Goal: Task Accomplishment & Management: Manage account settings

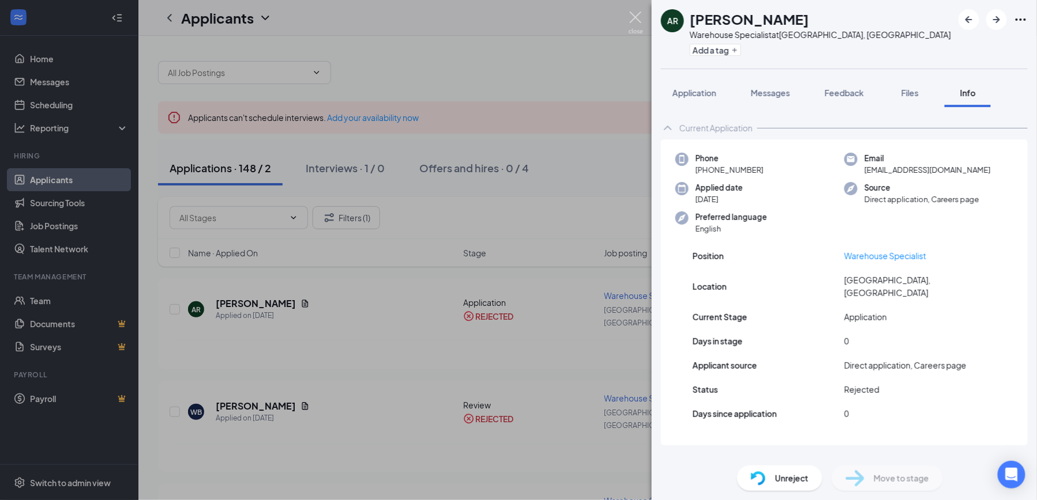
click at [633, 21] on img at bounding box center [635, 23] width 14 height 22
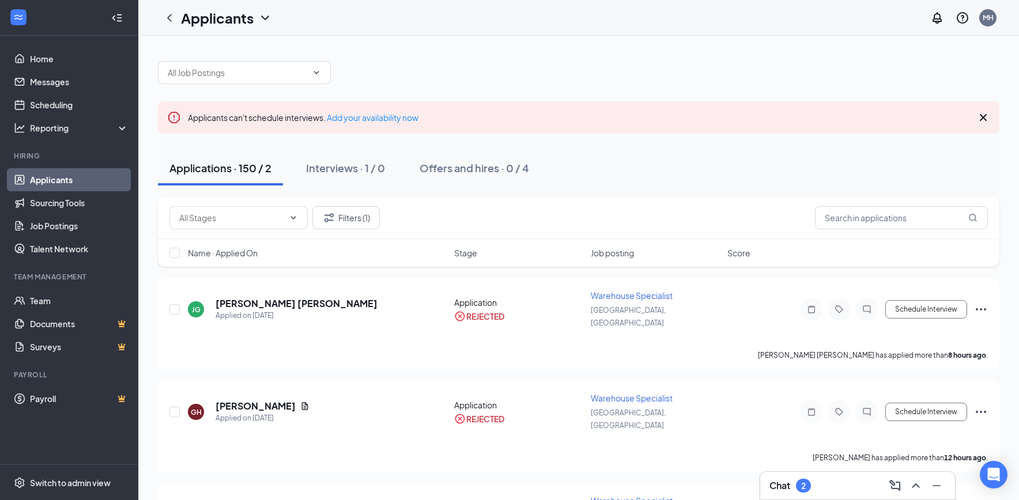
click at [81, 174] on link "Applicants" at bounding box center [79, 179] width 99 height 23
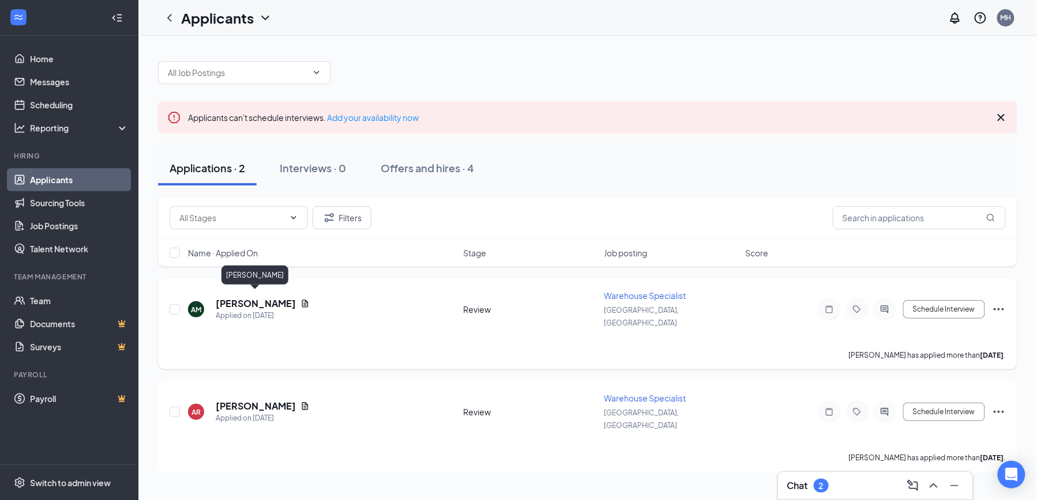
click at [246, 297] on h5 "[PERSON_NAME]" at bounding box center [256, 303] width 80 height 13
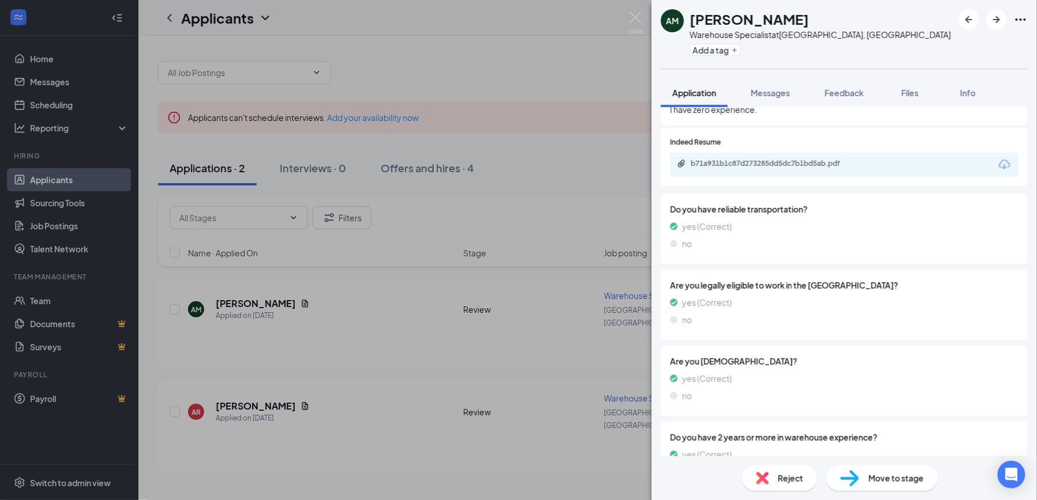
scroll to position [845, 0]
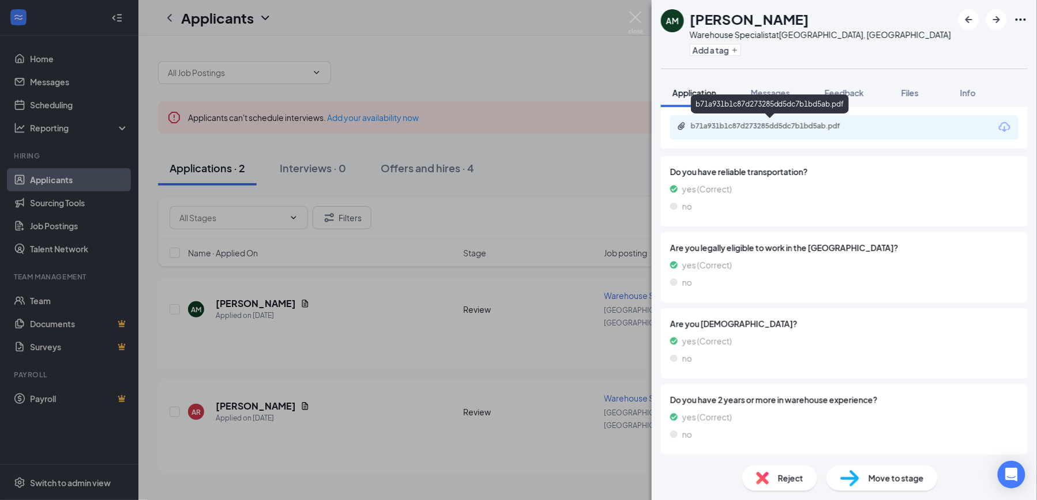
click at [772, 122] on div "b71a931b1c87d273285dd5dc7b1bd5ab.pdf" at bounding box center [771, 126] width 161 height 9
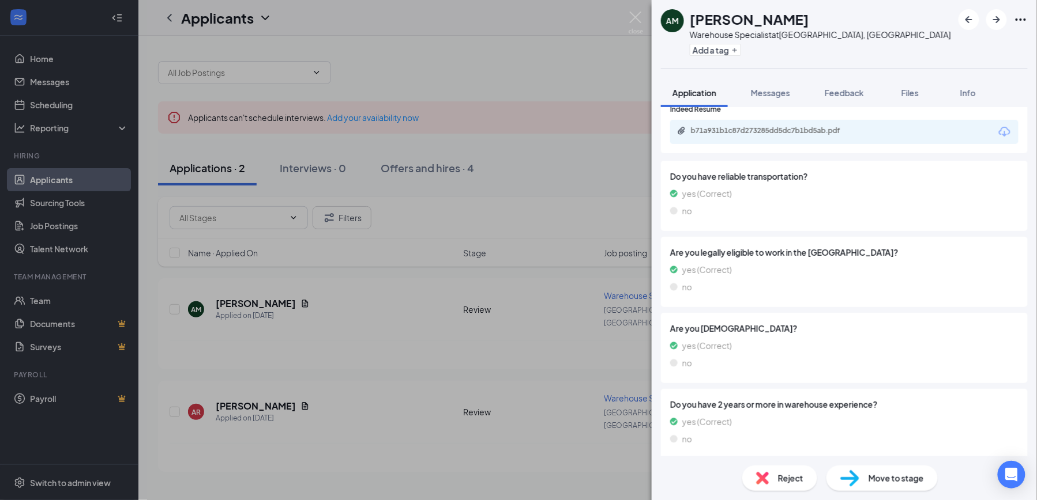
click at [627, 12] on div "AM [PERSON_NAME] Warehouse Specialist at [GEOGRAPHIC_DATA], [GEOGRAPHIC_DATA] A…" at bounding box center [518, 250] width 1037 height 500
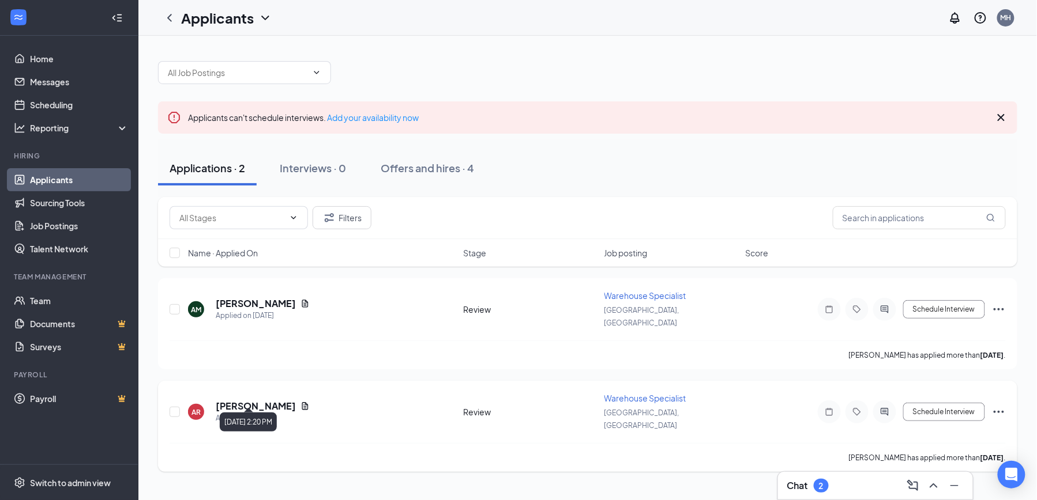
click at [242, 413] on div "Applied on [DATE]" at bounding box center [263, 419] width 94 height 12
click at [250, 400] on h5 "[PERSON_NAME]" at bounding box center [256, 406] width 80 height 13
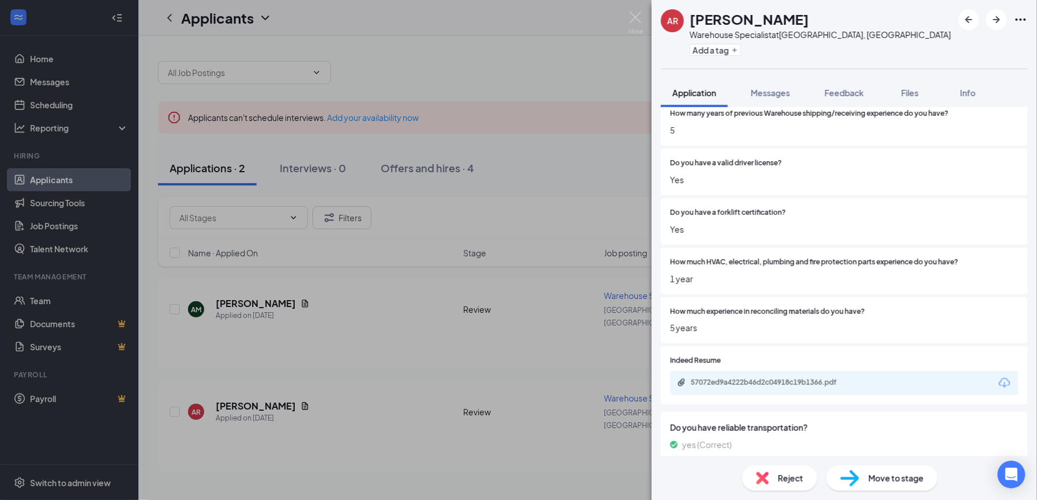
scroll to position [692, 0]
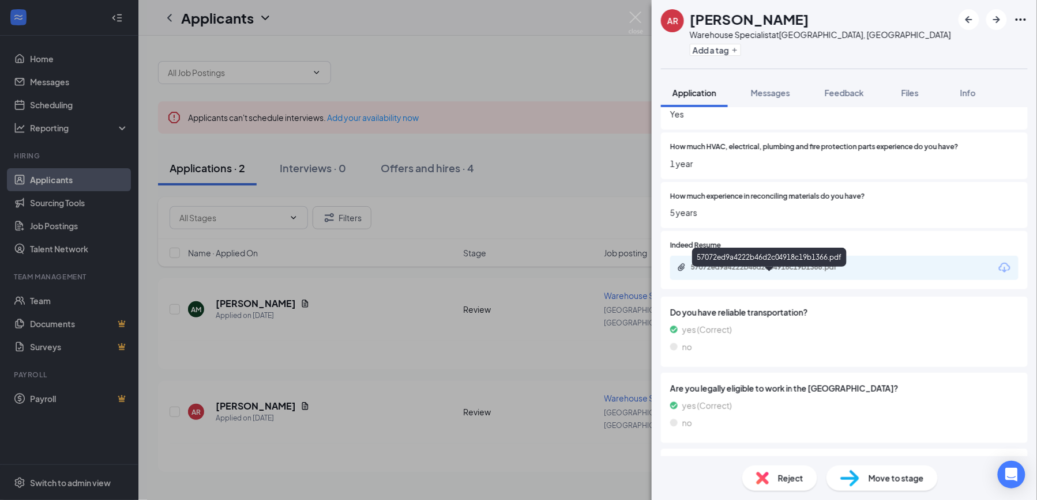
click at [785, 272] on div "57072ed9a4222b46d2c04918c19b1366.pdf" at bounding box center [771, 267] width 161 height 9
click at [784, 481] on span "Reject" at bounding box center [790, 478] width 25 height 13
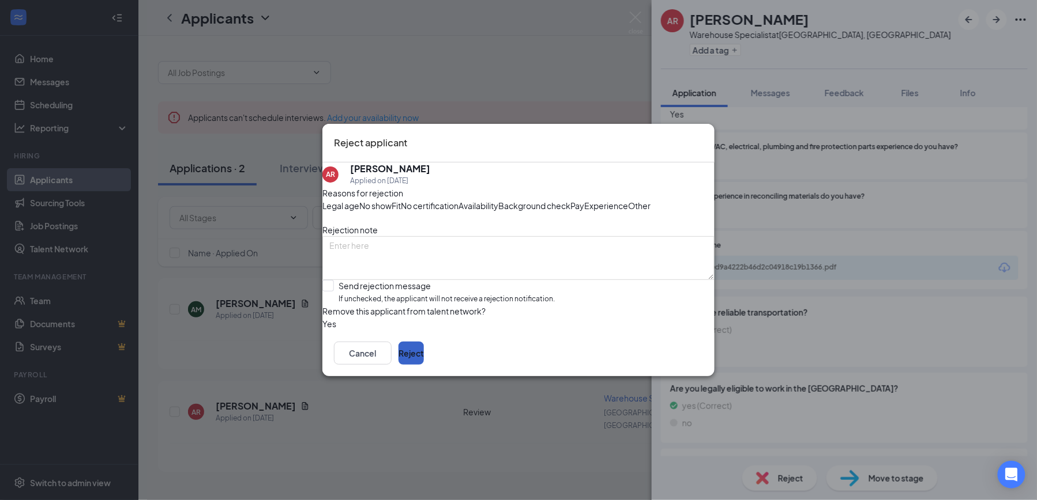
click at [424, 365] on button "Reject" at bounding box center [410, 353] width 25 height 23
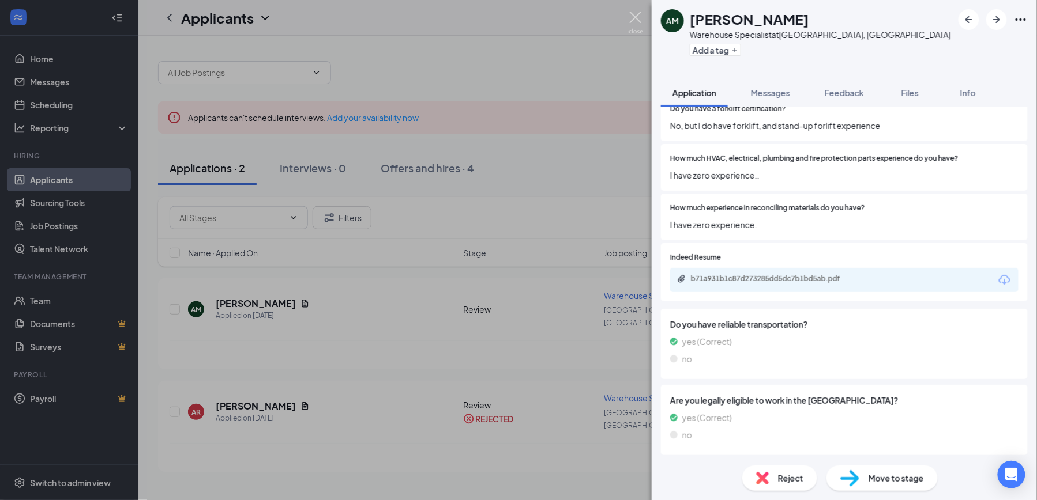
click at [634, 17] on img at bounding box center [635, 23] width 14 height 22
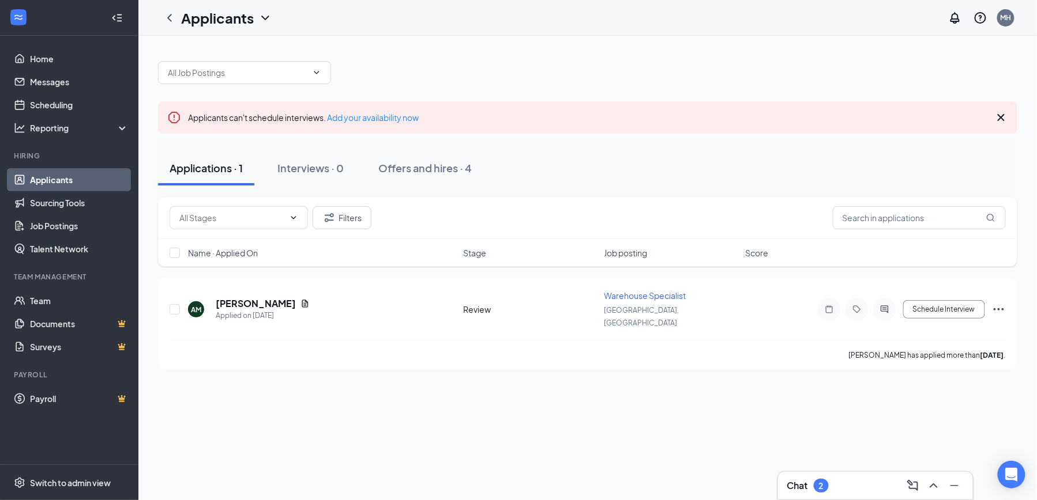
click at [1001, 118] on icon "Cross" at bounding box center [1000, 117] width 7 height 7
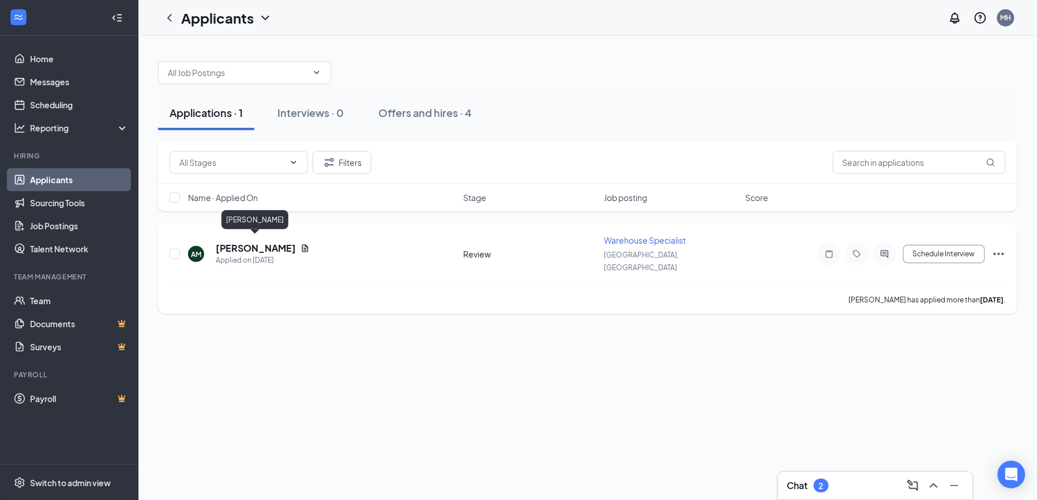
click at [240, 242] on h5 "[PERSON_NAME]" at bounding box center [256, 248] width 80 height 13
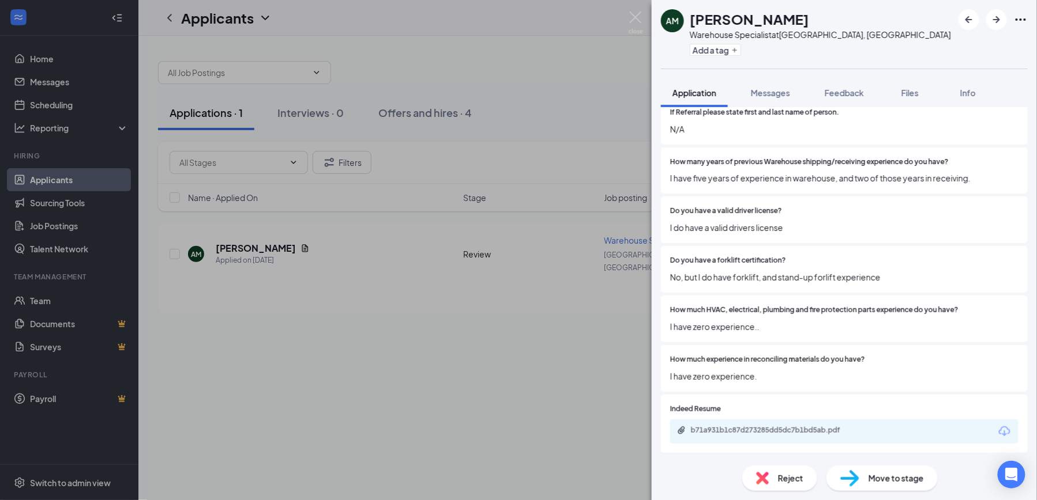
scroll to position [576, 0]
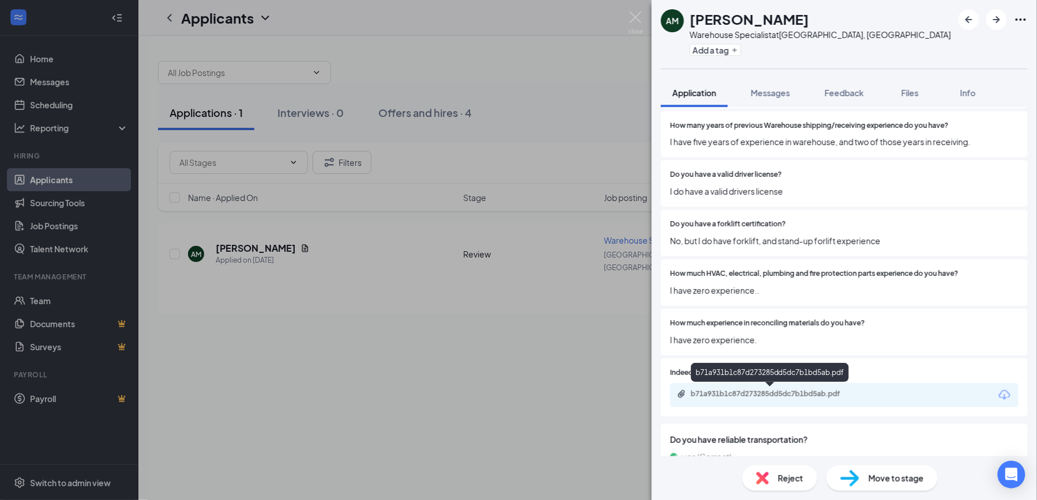
click at [787, 397] on div "b71a931b1c87d273285dd5dc7b1bd5ab.pdf" at bounding box center [771, 394] width 161 height 9
